Goal: Task Accomplishment & Management: Use online tool/utility

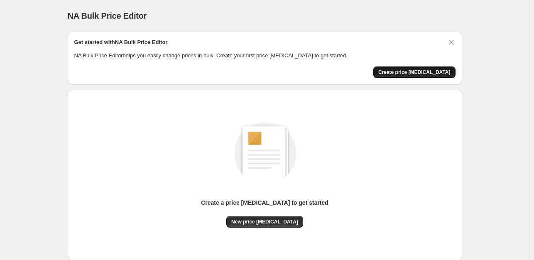
click at [424, 71] on span "Create price [MEDICAL_DATA]" at bounding box center [414, 72] width 72 height 7
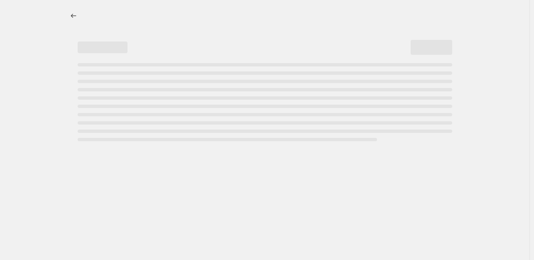
select select "percentage"
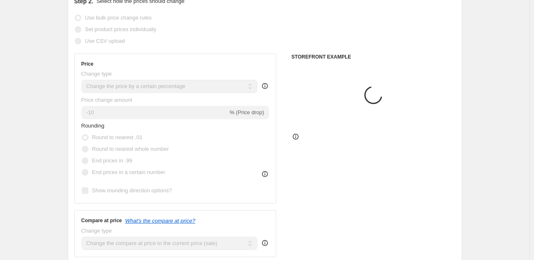
scroll to position [140, 0]
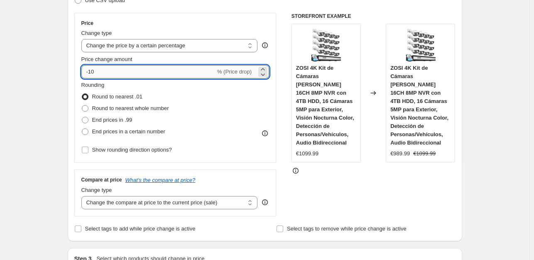
click at [111, 76] on input "-10" at bounding box center [148, 71] width 134 height 13
type input "-1"
type input "-35"
click at [106, 120] on span "End prices in .99" at bounding box center [112, 120] width 40 height 6
click at [82, 117] on input "End prices in .99" at bounding box center [82, 117] width 0 height 0
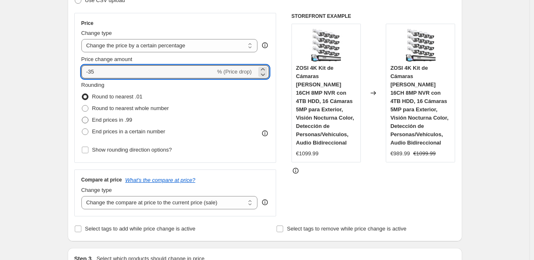
radio input "true"
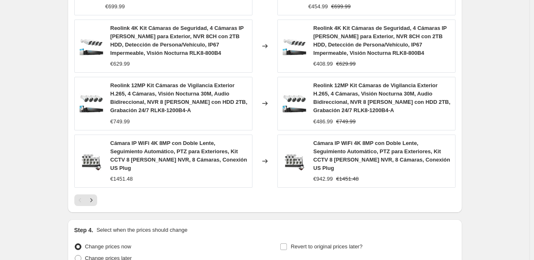
scroll to position [650, 0]
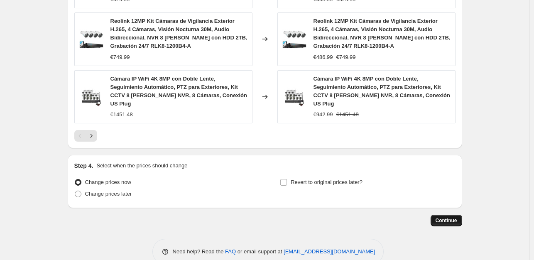
click at [445, 215] on button "Continue" at bounding box center [447, 221] width 32 height 12
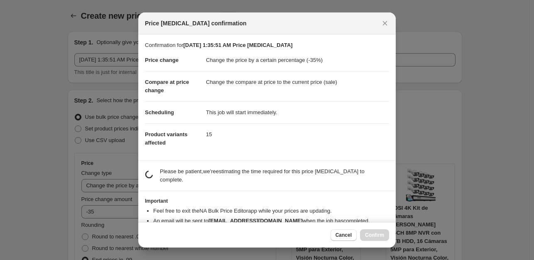
scroll to position [0, 0]
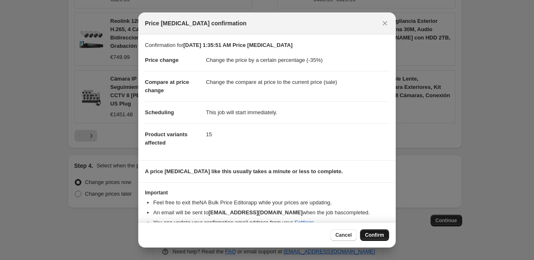
click at [382, 236] on span "Confirm" at bounding box center [374, 235] width 19 height 7
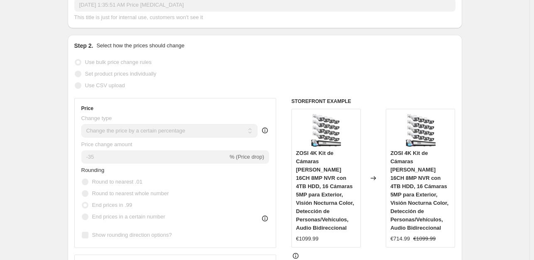
scroll to position [0, 0]
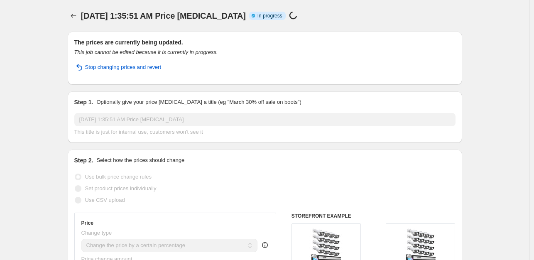
select select "percentage"
